Goal: Task Accomplishment & Management: Use online tool/utility

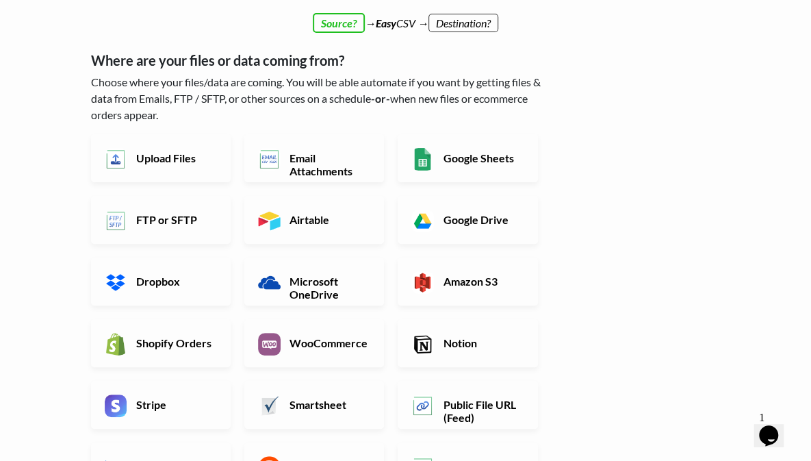
scroll to position [68, 0]
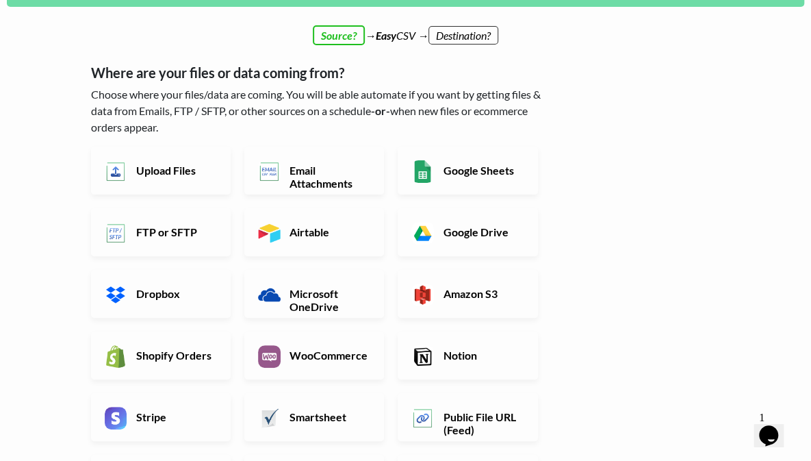
click at [302, 164] on h6 "Email Attachments" at bounding box center [328, 177] width 84 height 26
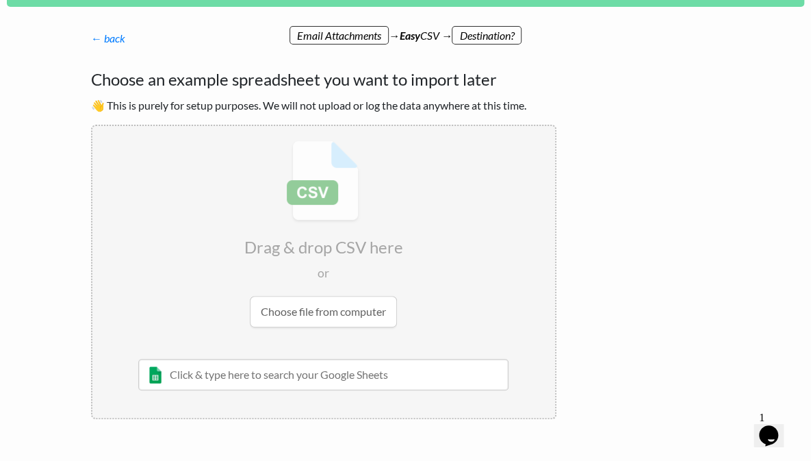
click at [165, 371] on input "text" at bounding box center [323, 374] width 370 height 31
click at [264, 320] on input "file" at bounding box center [323, 234] width 463 height 216
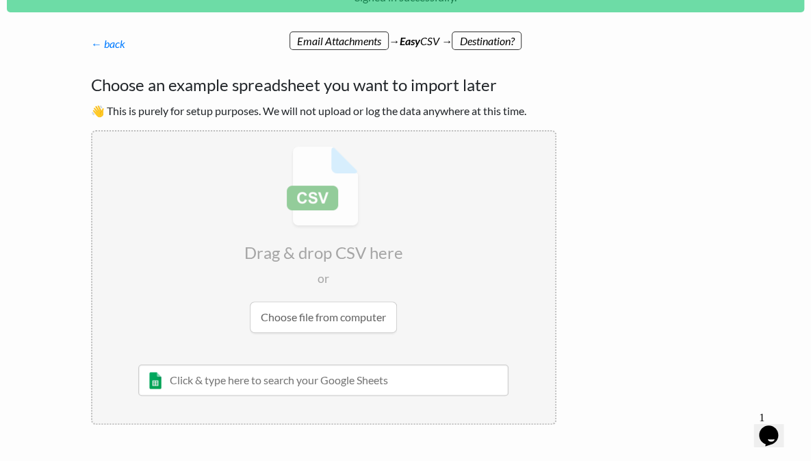
scroll to position [0, 0]
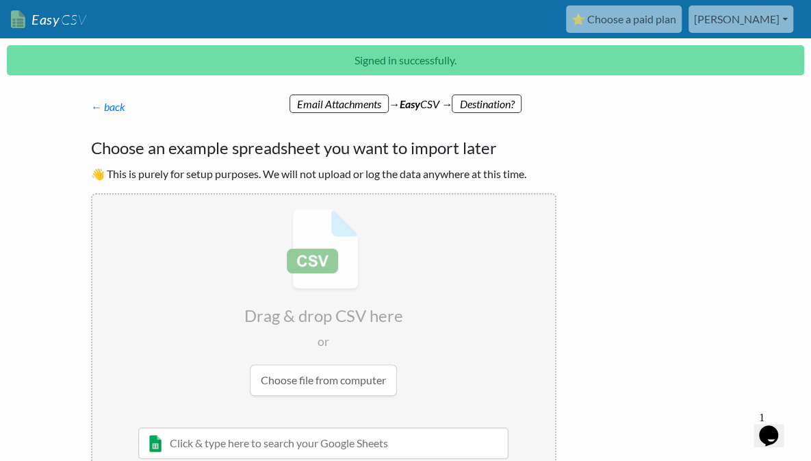
click at [91, 105] on link "← back" at bounding box center [108, 106] width 34 height 13
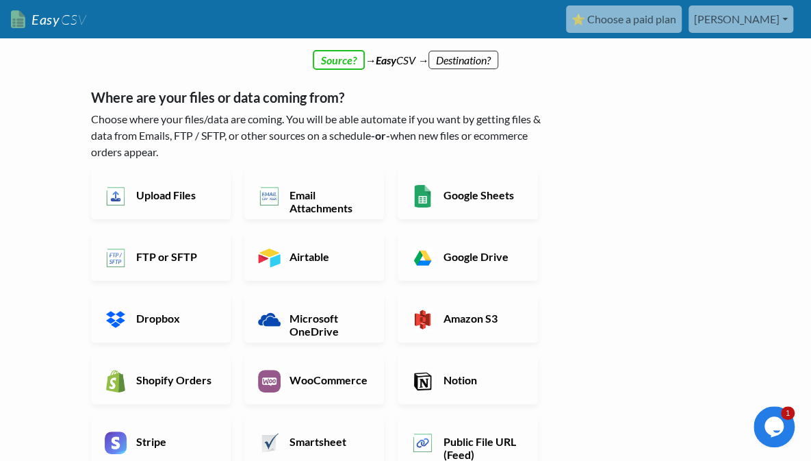
click at [457, 188] on h6 "Google Sheets" at bounding box center [481, 194] width 84 height 13
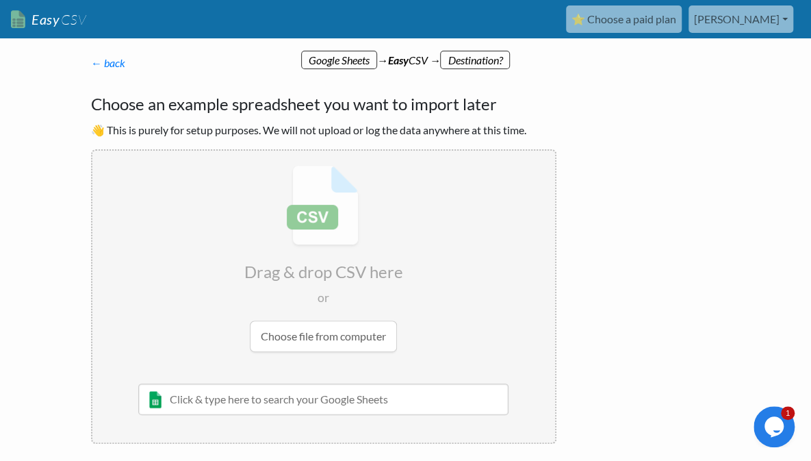
click at [142, 395] on input "text" at bounding box center [323, 398] width 370 height 31
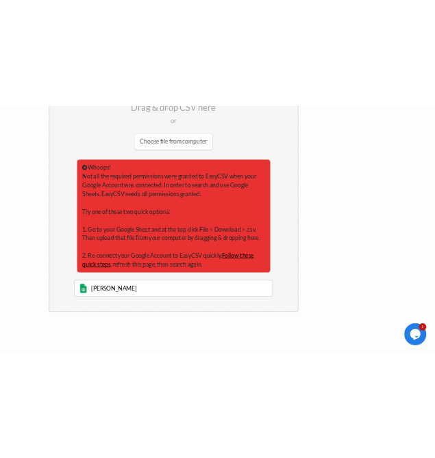
scroll to position [291, 0]
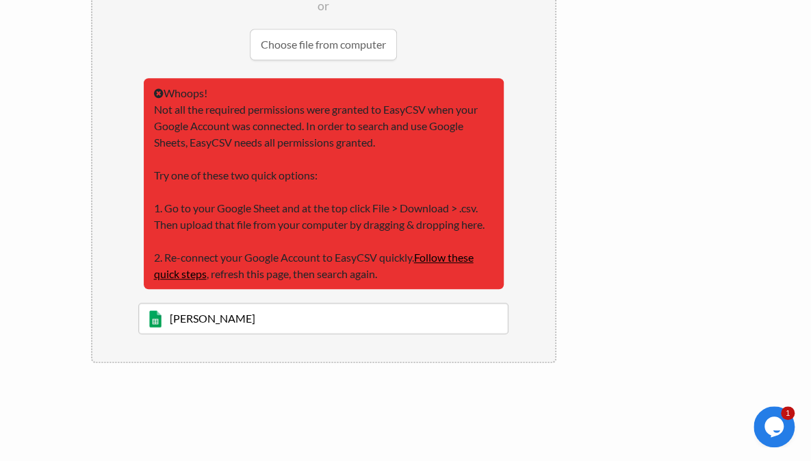
type input "paxton"
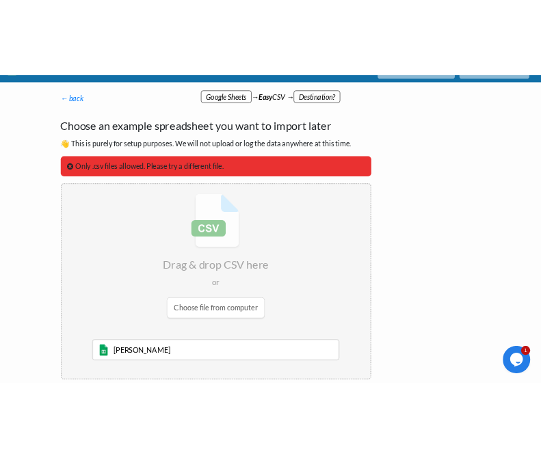
scroll to position [0, 0]
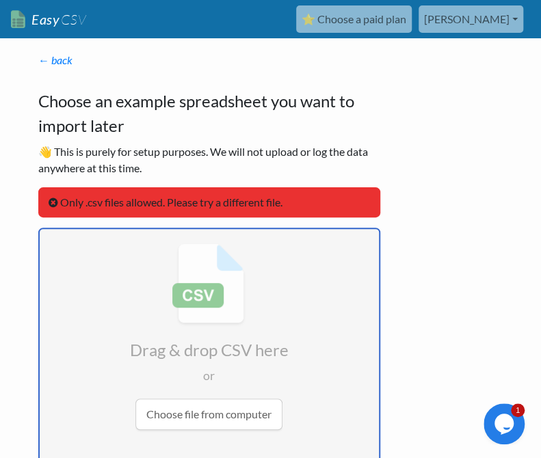
type input "C:\fakepath\converted_shopify_template.xlsx"
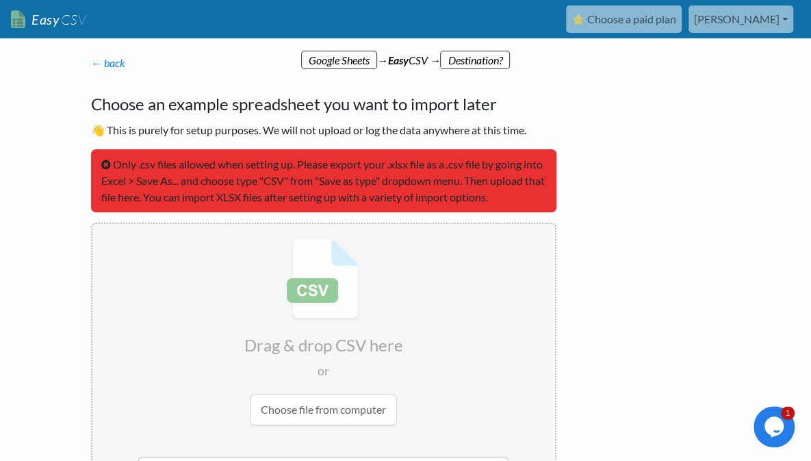
click at [91, 68] on link "← back" at bounding box center [108, 62] width 34 height 13
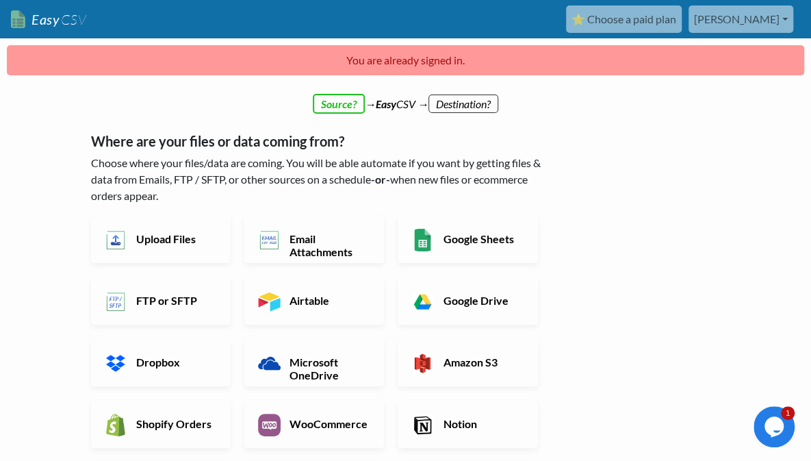
click at [669, 18] on link "⭐ Choose a paid plan" at bounding box center [624, 18] width 116 height 27
